Goal: Task Accomplishment & Management: Use online tool/utility

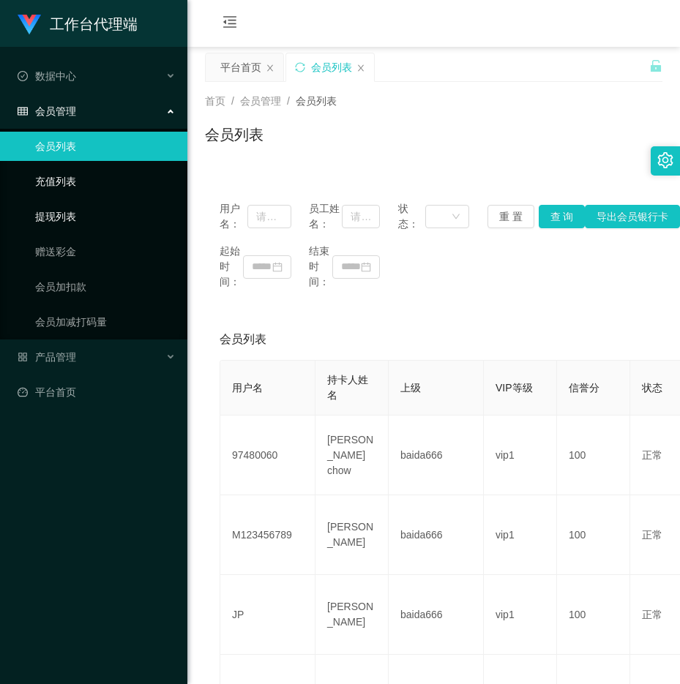
scroll to position [366, 0]
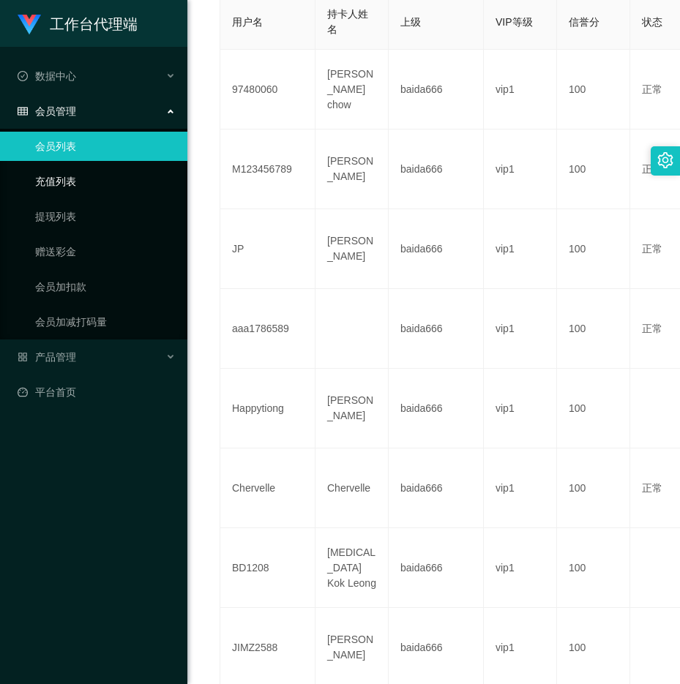
click at [52, 176] on link "充值列表" at bounding box center [105, 181] width 141 height 29
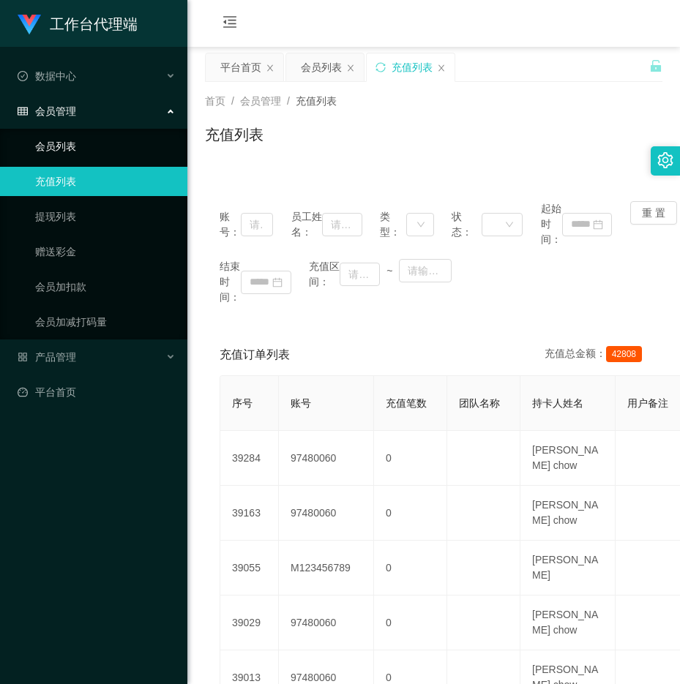
click at [57, 149] on link "会员列表" at bounding box center [105, 146] width 141 height 29
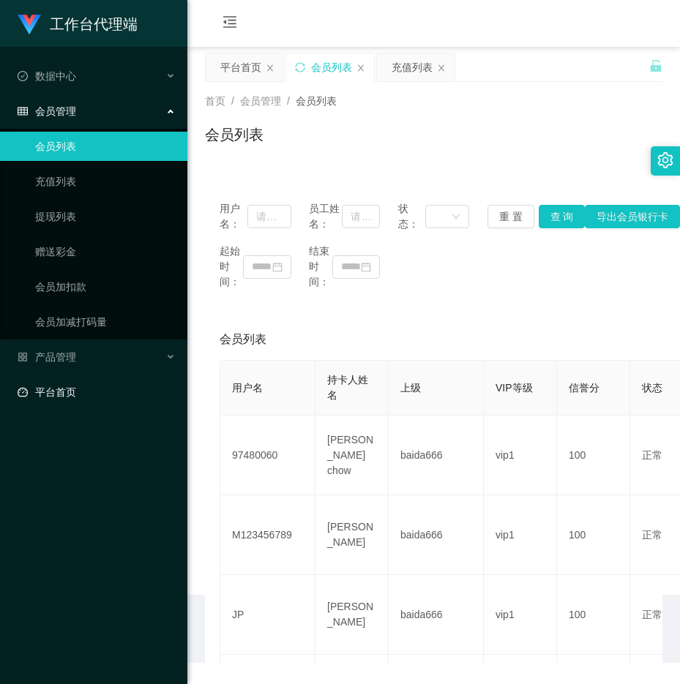
click at [54, 393] on link "平台首页" at bounding box center [97, 392] width 158 height 29
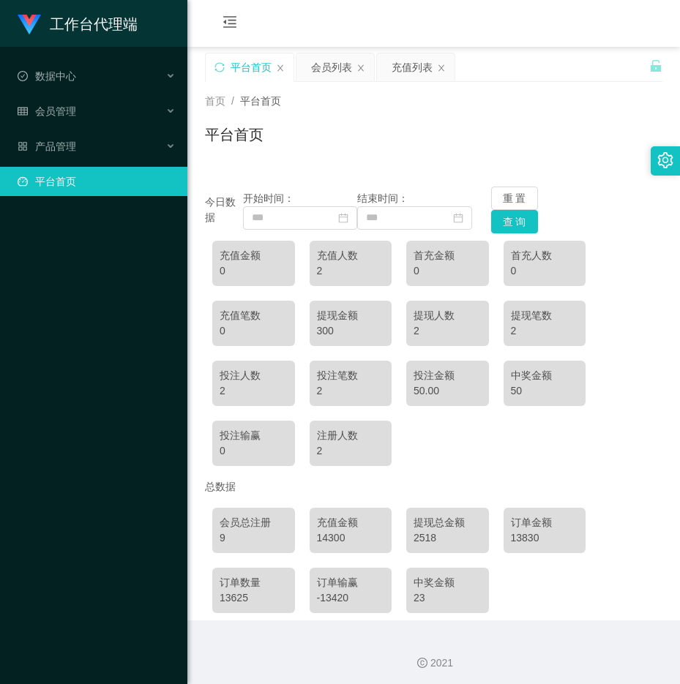
click at [47, 180] on link "平台首页" at bounding box center [97, 181] width 158 height 29
click at [500, 220] on button "查 询" at bounding box center [514, 221] width 47 height 23
click at [49, 192] on link "平台首页" at bounding box center [97, 181] width 158 height 29
click at [50, 190] on link "平台首页" at bounding box center [97, 181] width 158 height 29
click at [288, 221] on input at bounding box center [300, 217] width 114 height 23
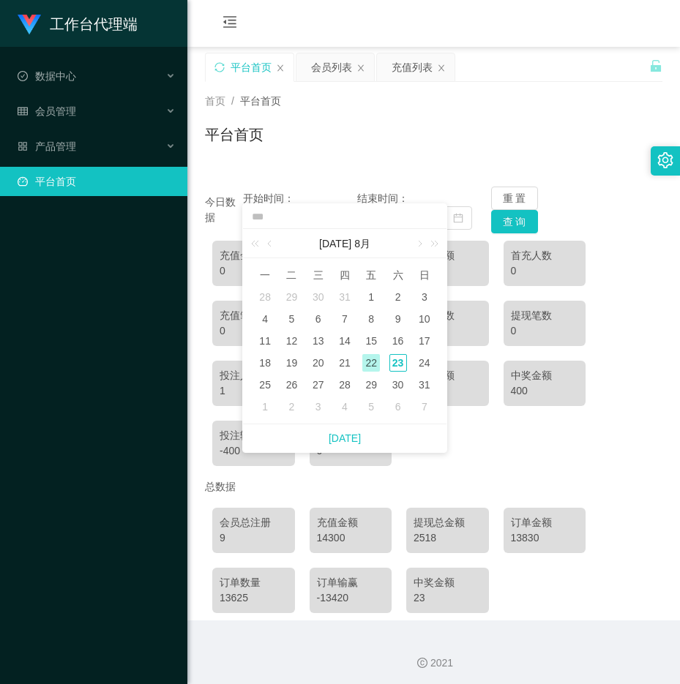
click at [363, 359] on div "22" at bounding box center [371, 363] width 18 height 18
type input "**********"
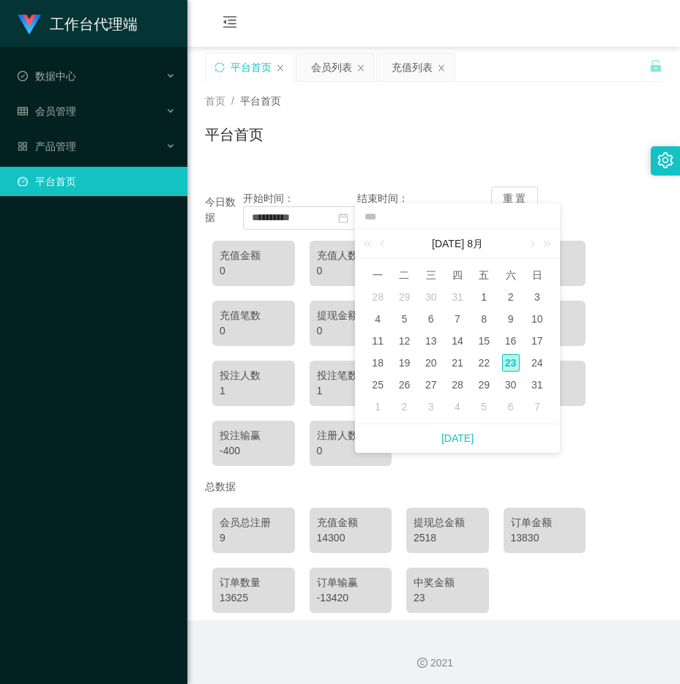
click at [514, 362] on div "23" at bounding box center [511, 363] width 18 height 18
type input "**********"
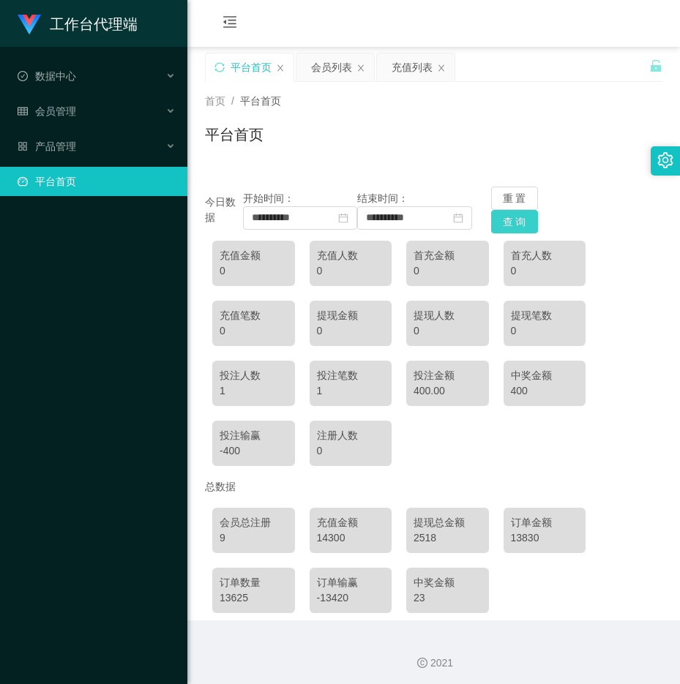
click at [504, 221] on button "查 询" at bounding box center [514, 221] width 47 height 23
click at [412, 78] on div "充值列表" at bounding box center [412, 67] width 41 height 28
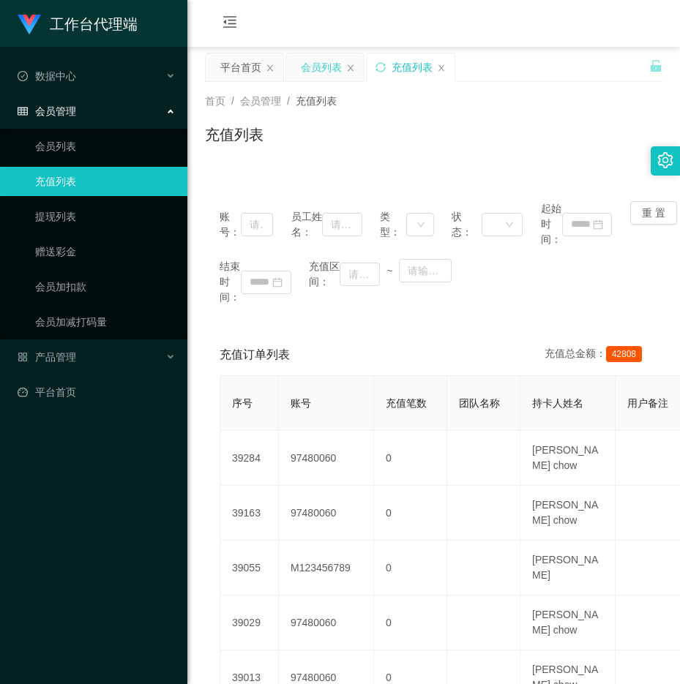
click at [333, 73] on div "会员列表" at bounding box center [321, 67] width 41 height 28
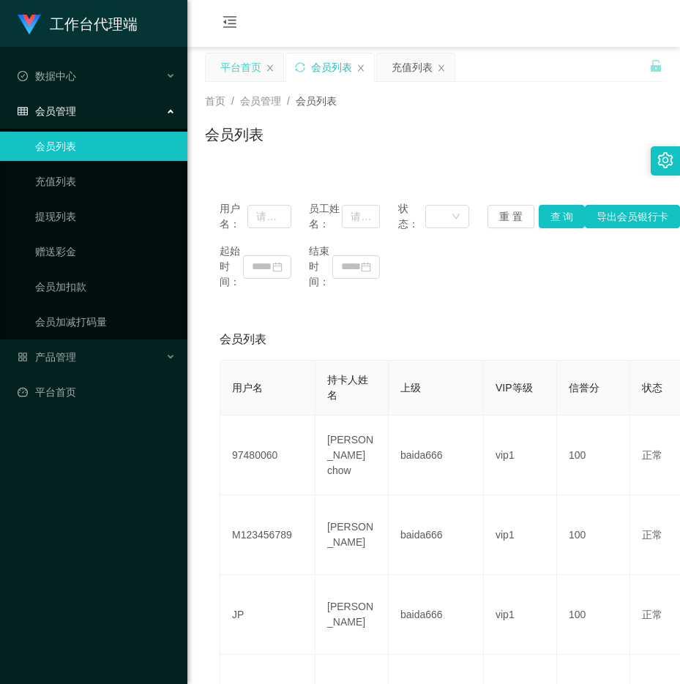
click at [226, 64] on div "平台首页" at bounding box center [240, 67] width 41 height 28
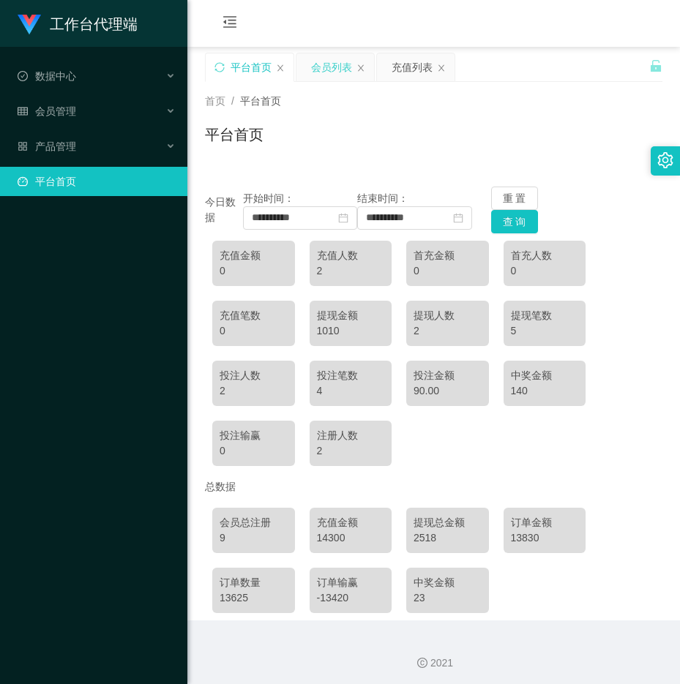
click at [355, 71] on div "会员列表" at bounding box center [335, 67] width 78 height 28
click at [362, 69] on icon "图标: close" at bounding box center [361, 67] width 6 height 7
click at [359, 67] on icon "图标: close" at bounding box center [360, 68] width 9 height 9
click at [525, 221] on button "查 询" at bounding box center [514, 221] width 47 height 23
click at [512, 202] on button "重 置" at bounding box center [514, 198] width 47 height 23
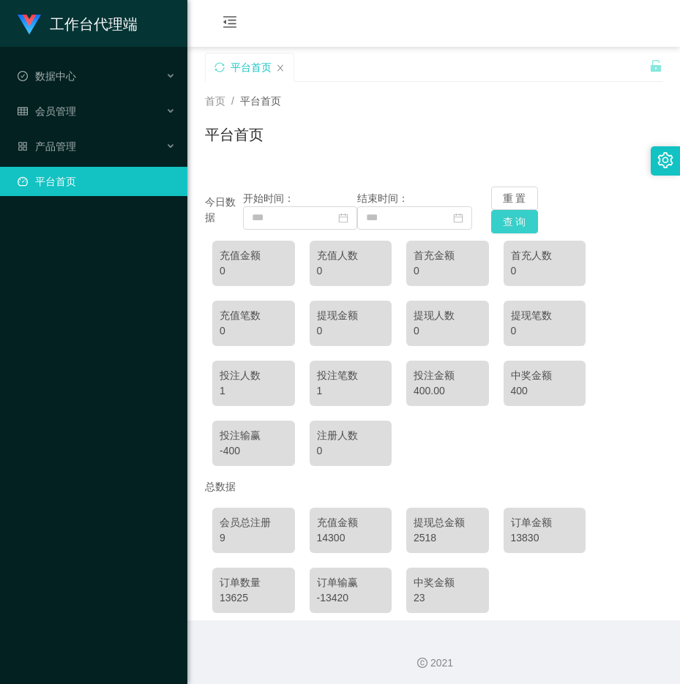
click at [508, 220] on button "查 询" at bounding box center [514, 221] width 47 height 23
click at [23, 294] on div "工作台代理端 数据中心 会员管理 会员列表 充值列表 提现列表 赠送彩金 会员加扣款 会员加减打码量 产品管理 开奖记录 注单管理 产品列表 即时注单 产品预…" at bounding box center [93, 342] width 187 height 684
click at [85, 183] on link "平台首页" at bounding box center [97, 181] width 158 height 29
click at [517, 219] on button "查 询" at bounding box center [514, 221] width 47 height 23
